Goal: Task Accomplishment & Management: Complete application form

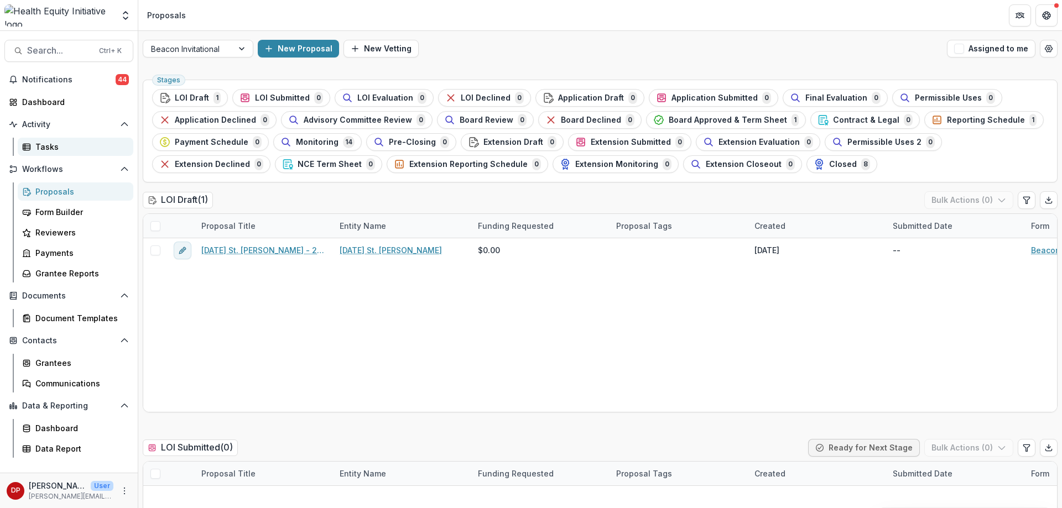
drag, startPoint x: 0, startPoint y: 0, endPoint x: 64, endPoint y: 148, distance: 161.5
click at [64, 148] on div "Tasks" at bounding box center [79, 147] width 89 height 12
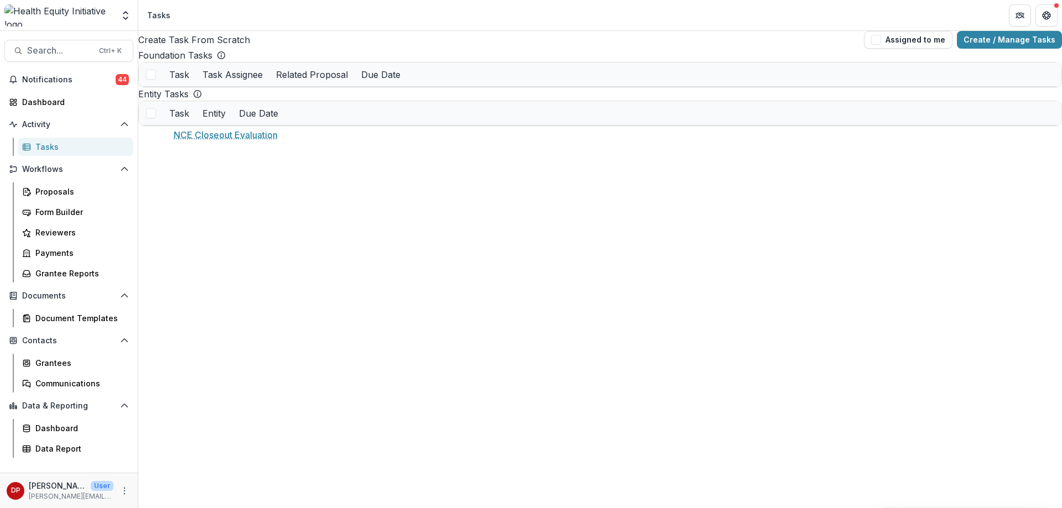
click at [202, 105] on link "NCE Closeout Evaluation" at bounding box center [217, 99] width 96 height 12
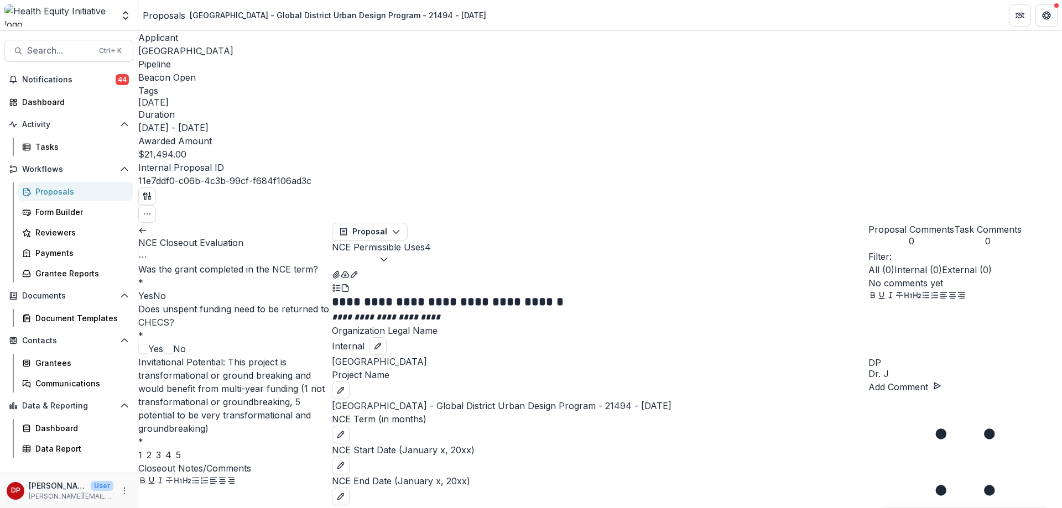
click at [153, 290] on span "Yes" at bounding box center [145, 295] width 15 height 11
click at [163, 344] on span at bounding box center [168, 349] width 10 height 10
click at [161, 450] on span "3" at bounding box center [158, 455] width 5 height 11
click at [171, 449] on div "4" at bounding box center [168, 455] width 6 height 13
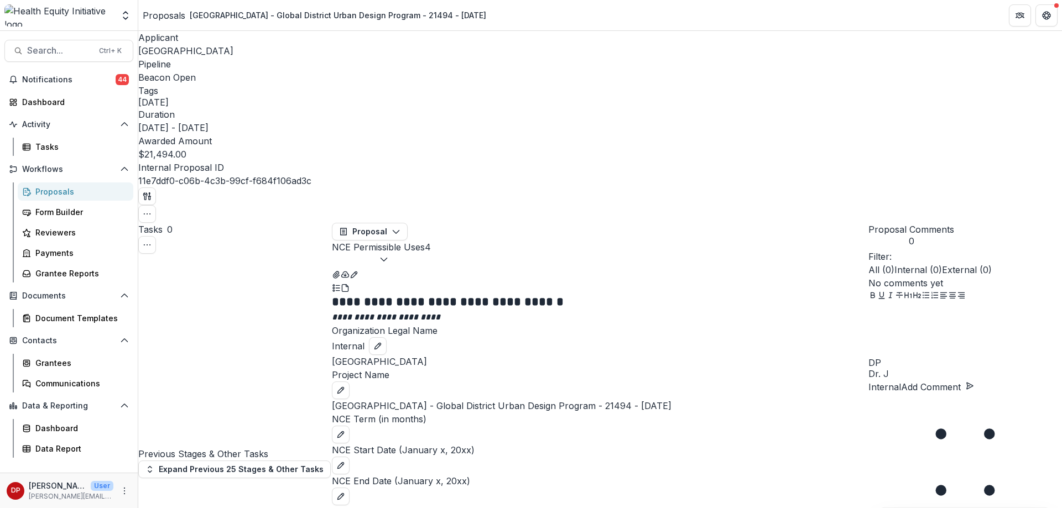
scroll to position [170, 0]
select select "******"
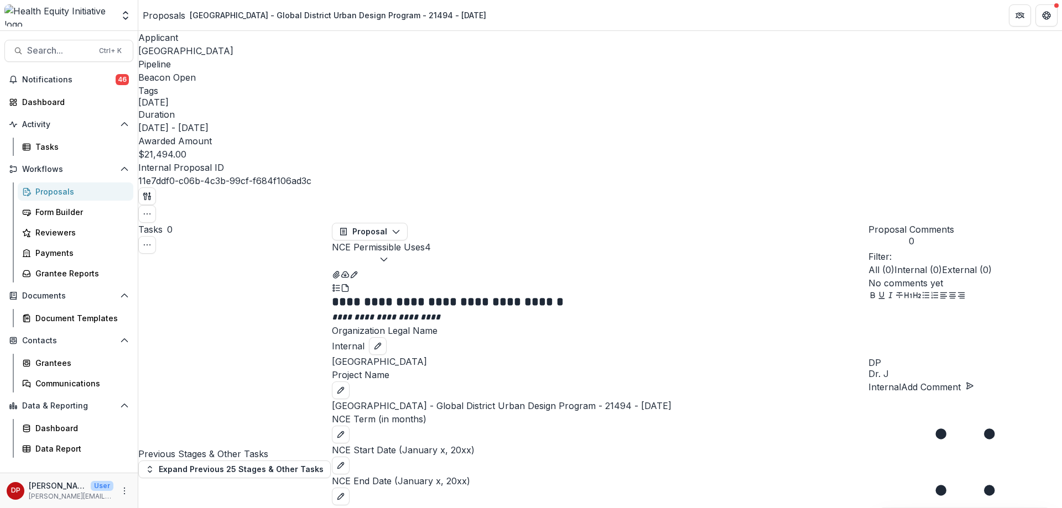
scroll to position [406, 0]
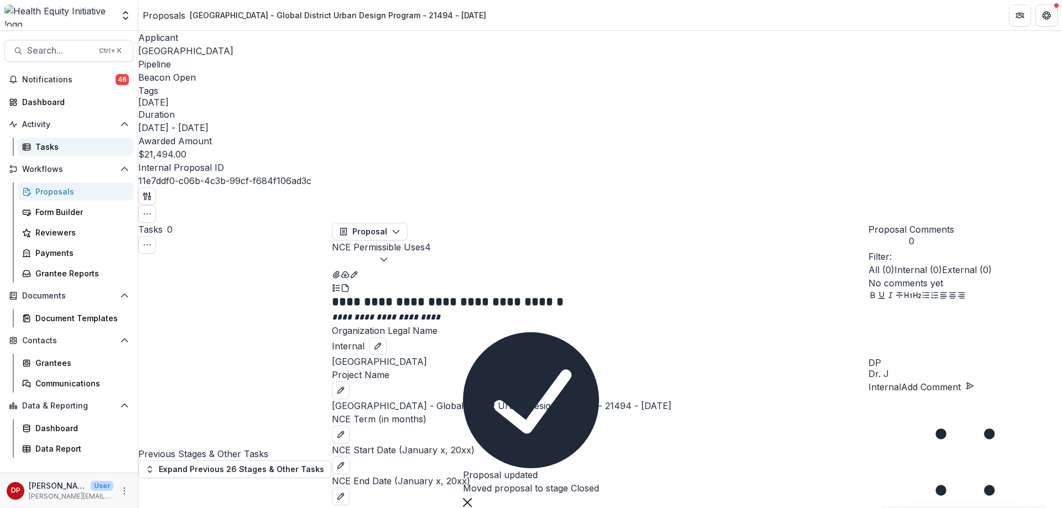
click at [76, 149] on div "Tasks" at bounding box center [79, 147] width 89 height 12
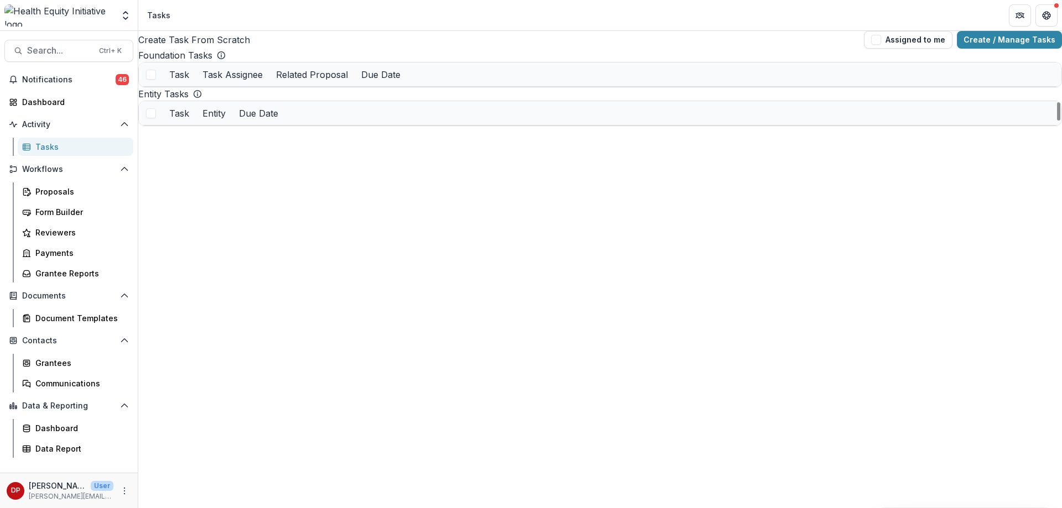
click at [250, 105] on link "NCE Closeout Evaluation" at bounding box center [217, 99] width 96 height 12
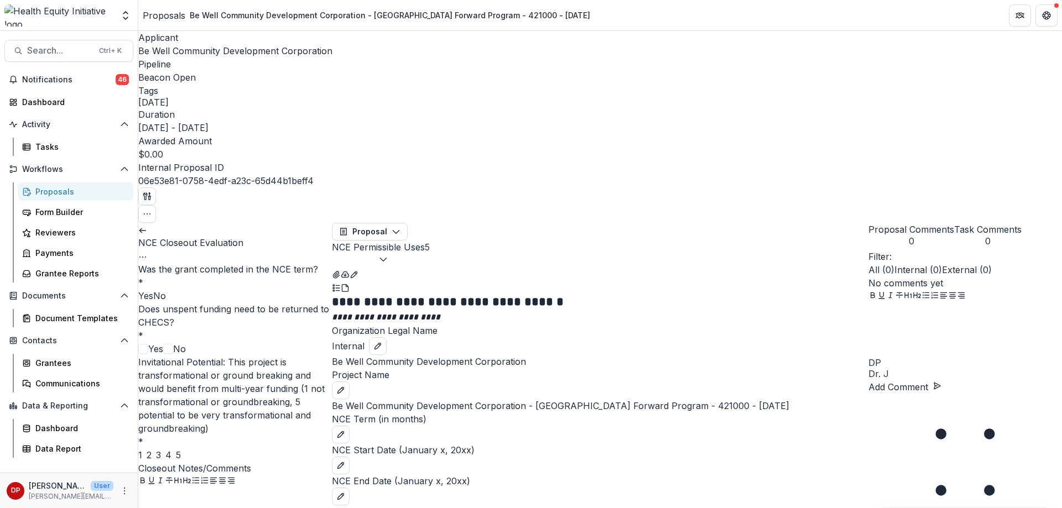
click at [153, 290] on span "Yes" at bounding box center [145, 295] width 15 height 11
click at [173, 342] on span "No" at bounding box center [179, 348] width 13 height 13
click at [152, 449] on div "2" at bounding box center [149, 455] width 5 height 13
